Goal: Obtain resource: Download file/media

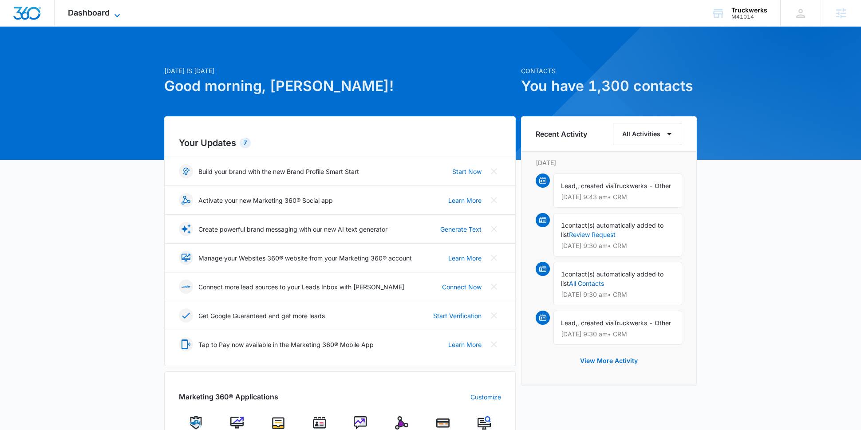
click at [98, 12] on span "Dashboard" at bounding box center [89, 12] width 42 height 9
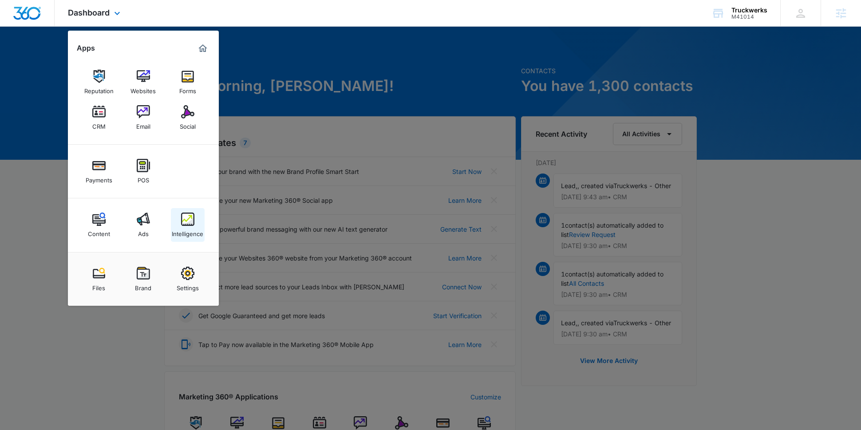
click at [192, 223] on img at bounding box center [187, 219] width 13 height 13
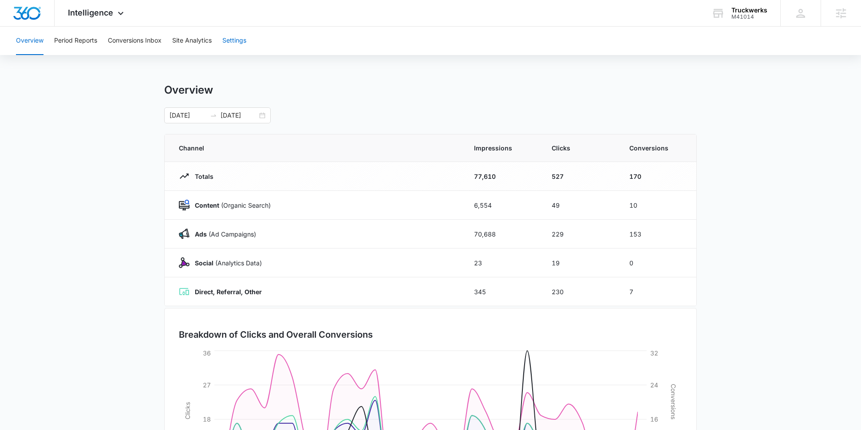
click at [242, 52] on button "Settings" at bounding box center [234, 41] width 24 height 28
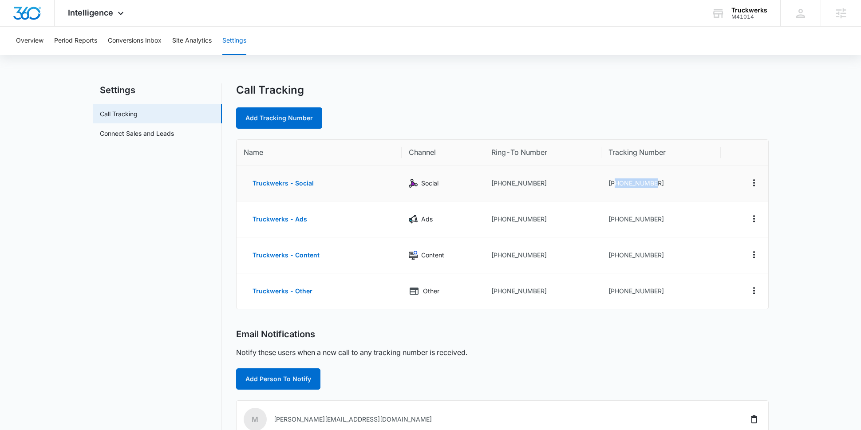
drag, startPoint x: 615, startPoint y: 181, endPoint x: 685, endPoint y: 181, distance: 70.1
click at [685, 181] on td "+17205263669" at bounding box center [660, 184] width 119 height 36
drag, startPoint x: 500, startPoint y: 185, endPoint x: 570, endPoint y: 175, distance: 71.2
click at [570, 175] on td "+13039556443" at bounding box center [542, 184] width 117 height 36
copy td "+1"
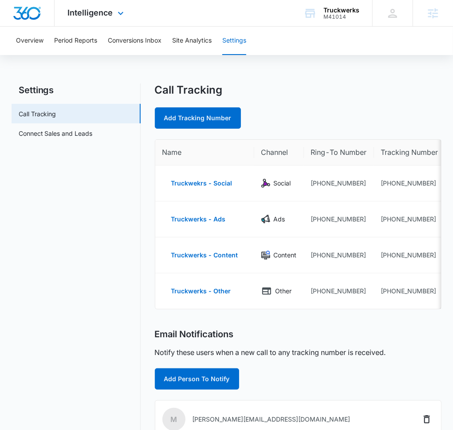
click at [106, 7] on div "Intelligence Apps Reputation Websites Forms CRM Email Social Payments POS Conte…" at bounding box center [97, 13] width 85 height 26
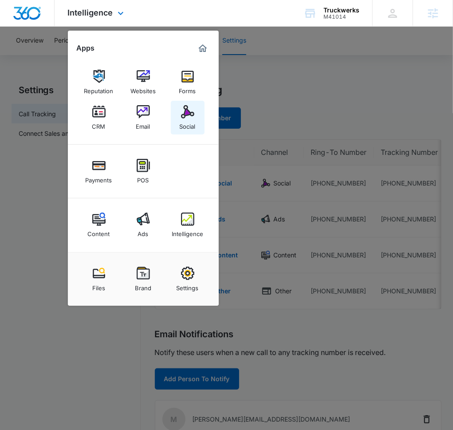
click at [196, 115] on link "Social" at bounding box center [188, 118] width 34 height 34
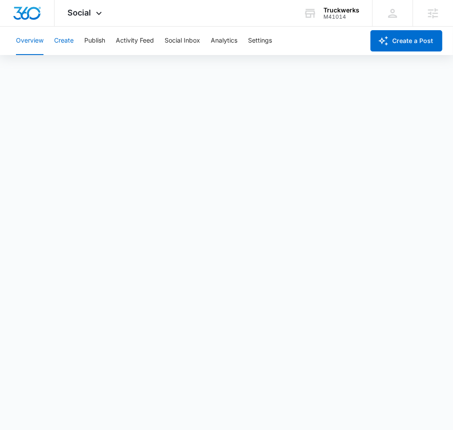
click at [63, 44] on button "Create" at bounding box center [64, 41] width 20 height 28
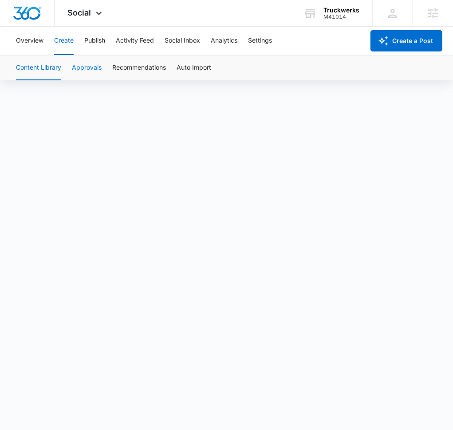
click at [99, 71] on button "Approvals" at bounding box center [87, 67] width 30 height 25
click at [48, 71] on button "Content Library" at bounding box center [38, 67] width 45 height 25
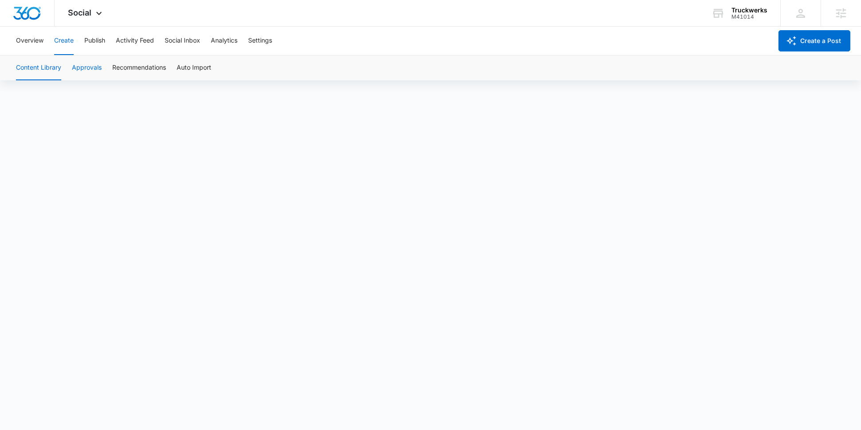
click at [79, 67] on button "Approvals" at bounding box center [87, 67] width 30 height 25
click at [49, 68] on button "Content Library" at bounding box center [38, 67] width 45 height 25
click at [95, 69] on button "Approvals" at bounding box center [87, 67] width 30 height 25
click at [51, 66] on button "Content Library" at bounding box center [38, 67] width 45 height 25
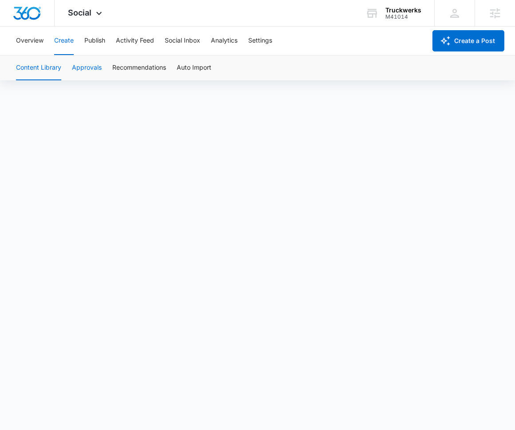
click at [96, 71] on button "Approvals" at bounding box center [87, 67] width 30 height 25
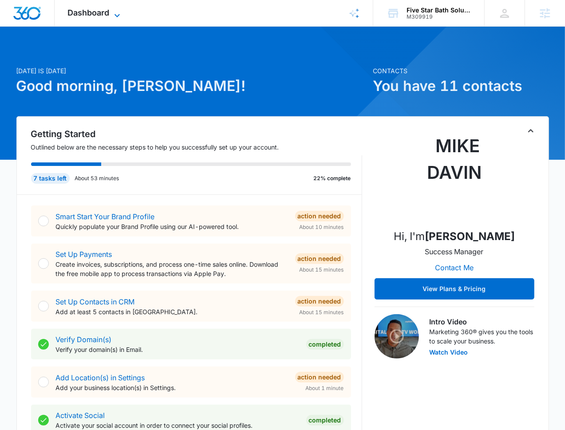
click at [83, 12] on span "Dashboard" at bounding box center [89, 12] width 42 height 9
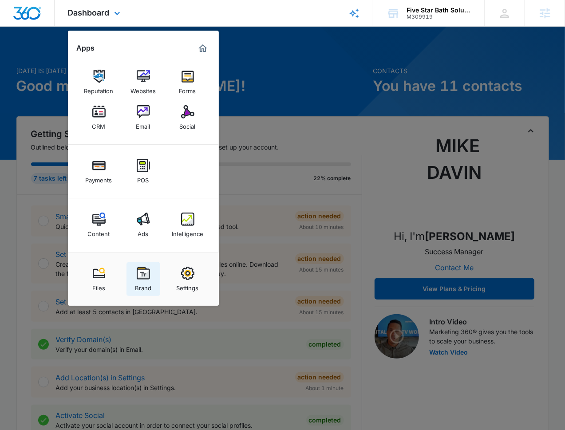
click at [132, 279] on link "Brand" at bounding box center [144, 279] width 34 height 34
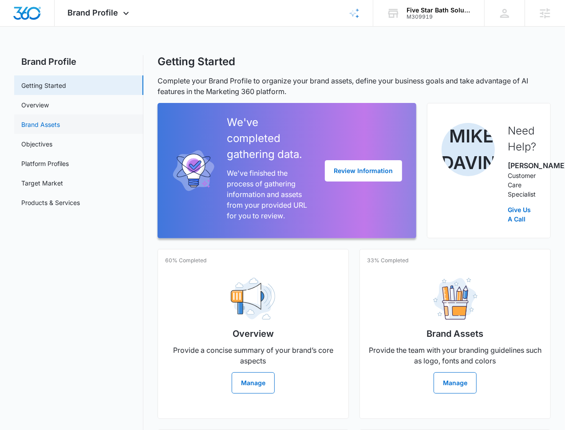
click at [49, 121] on link "Brand Assets" at bounding box center [40, 124] width 39 height 9
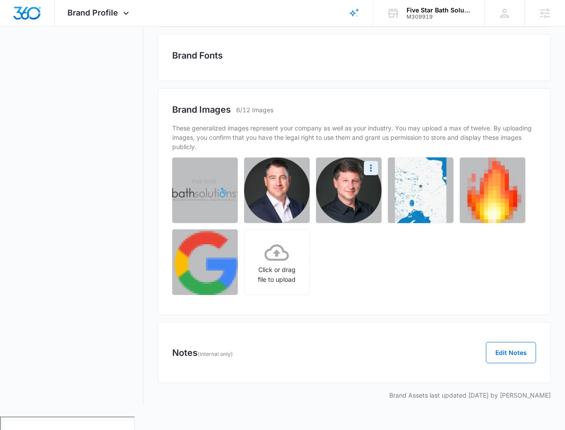
scroll to position [343, 0]
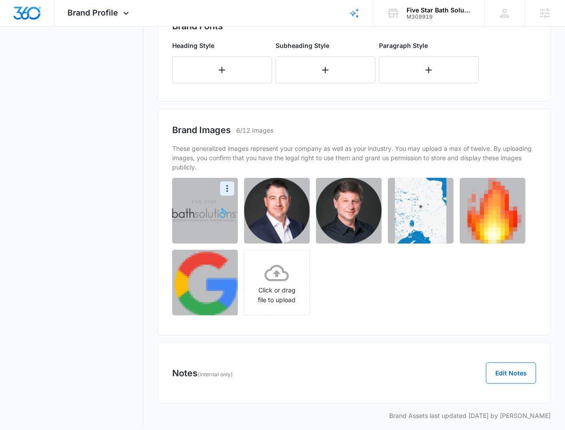
click at [210, 244] on div at bounding box center [205, 211] width 66 height 66
click at [233, 194] on icon "More" at bounding box center [227, 188] width 11 height 11
click at [215, 220] on button "Download" at bounding box center [203, 213] width 61 height 13
